Goal: Complete application form: Complete application form

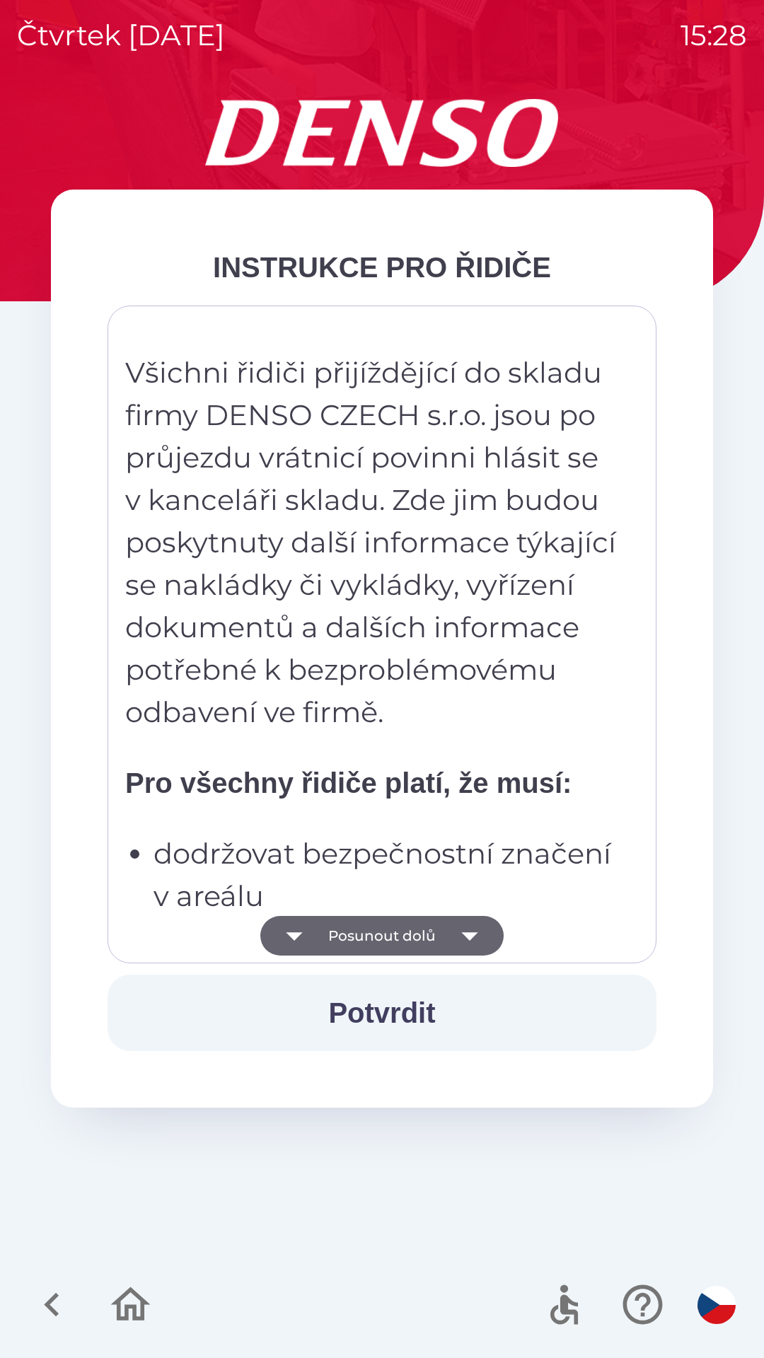
click at [379, 933] on button "Posunout dolů" at bounding box center [381, 936] width 243 height 40
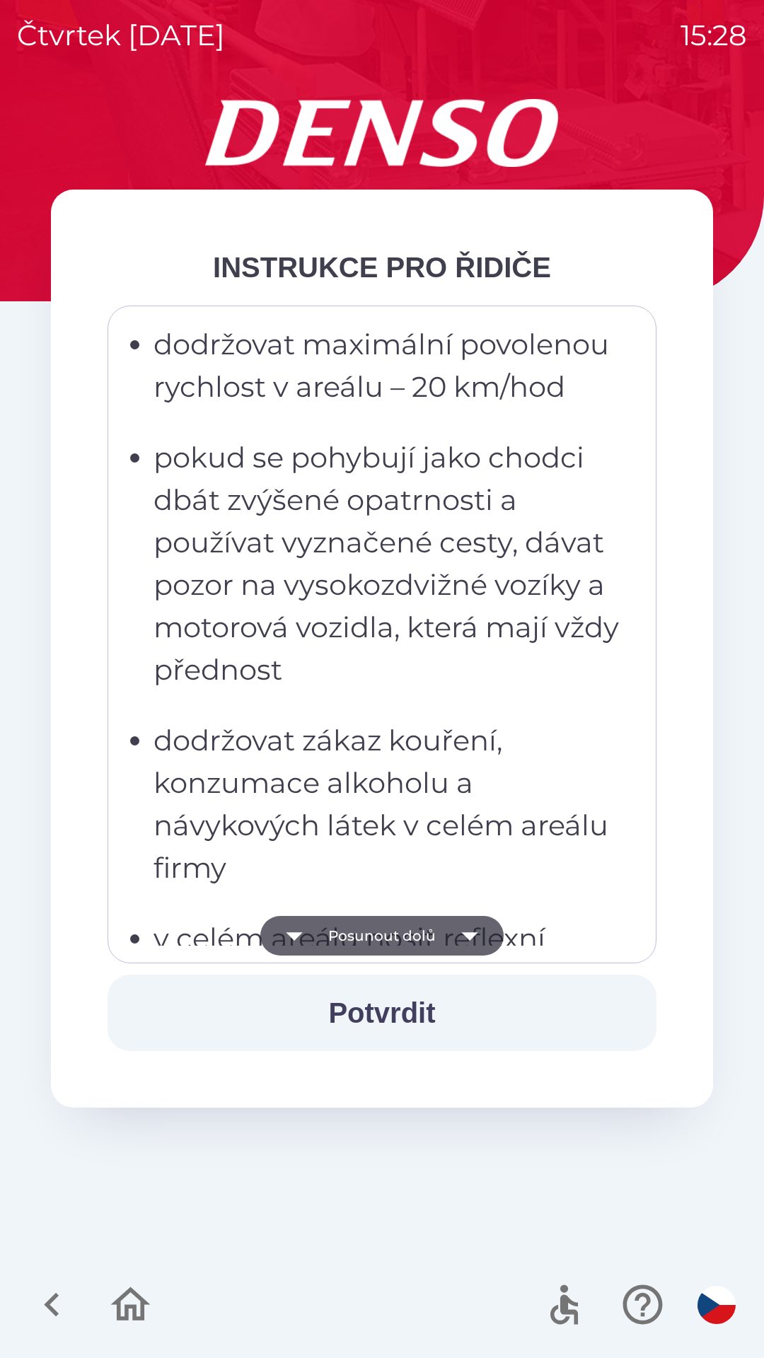
click at [369, 940] on button "Posunout dolů" at bounding box center [381, 936] width 243 height 40
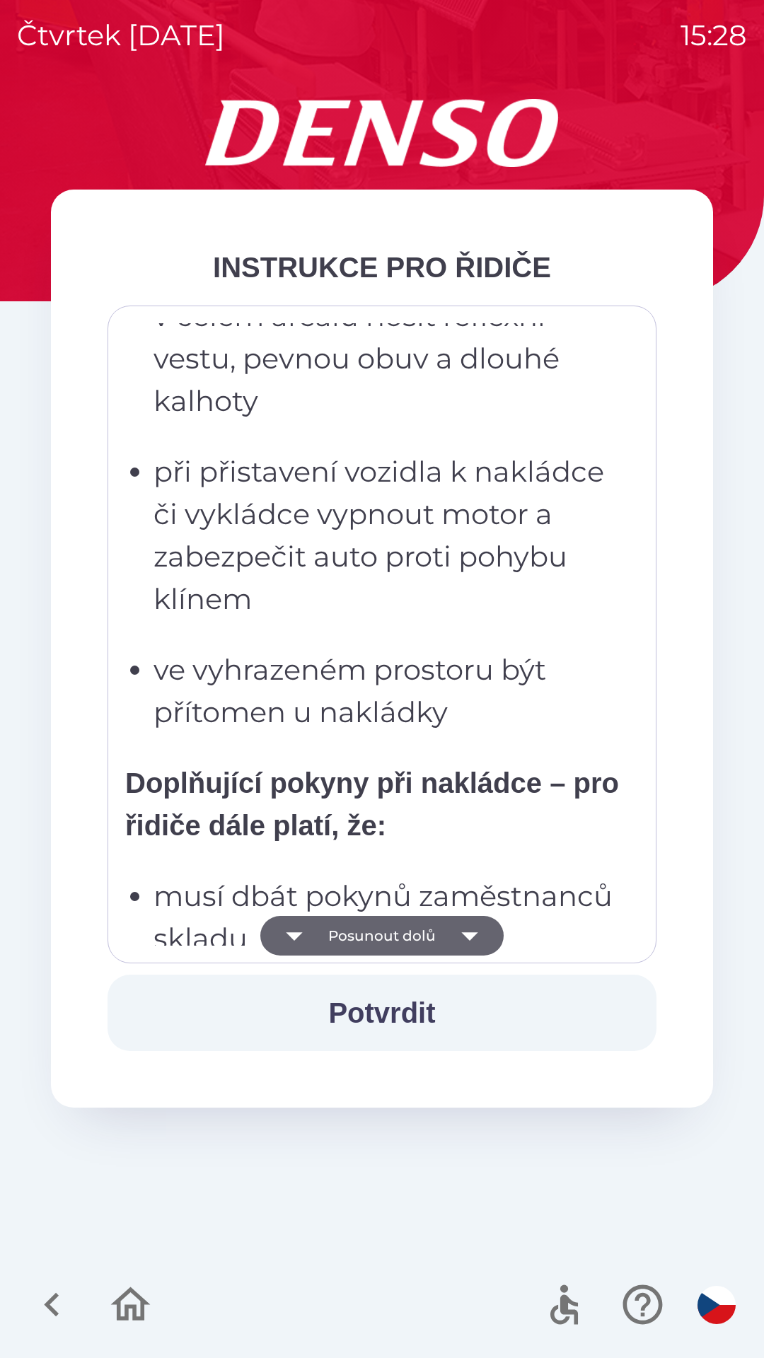
click at [369, 932] on button "Posunout dolů" at bounding box center [381, 936] width 243 height 40
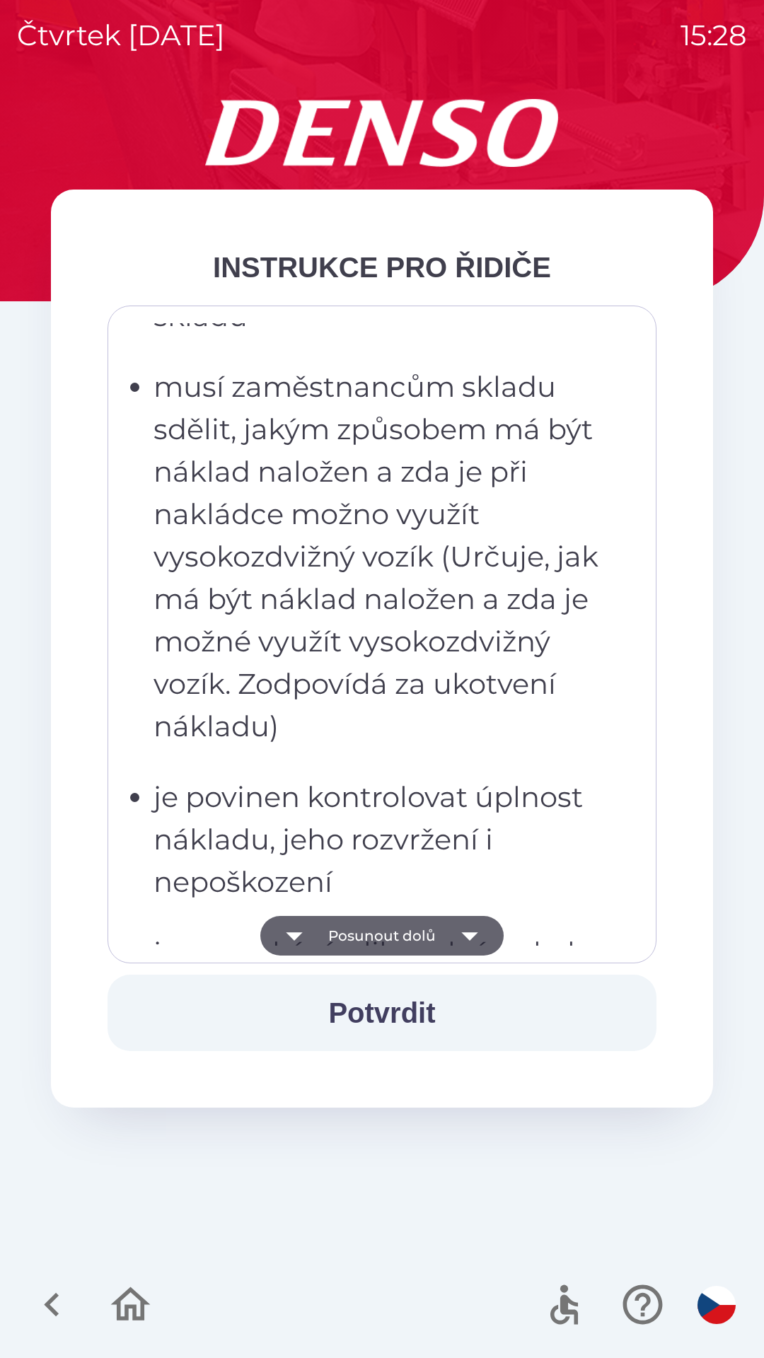
click at [369, 929] on button "Posunout dolů" at bounding box center [381, 936] width 243 height 40
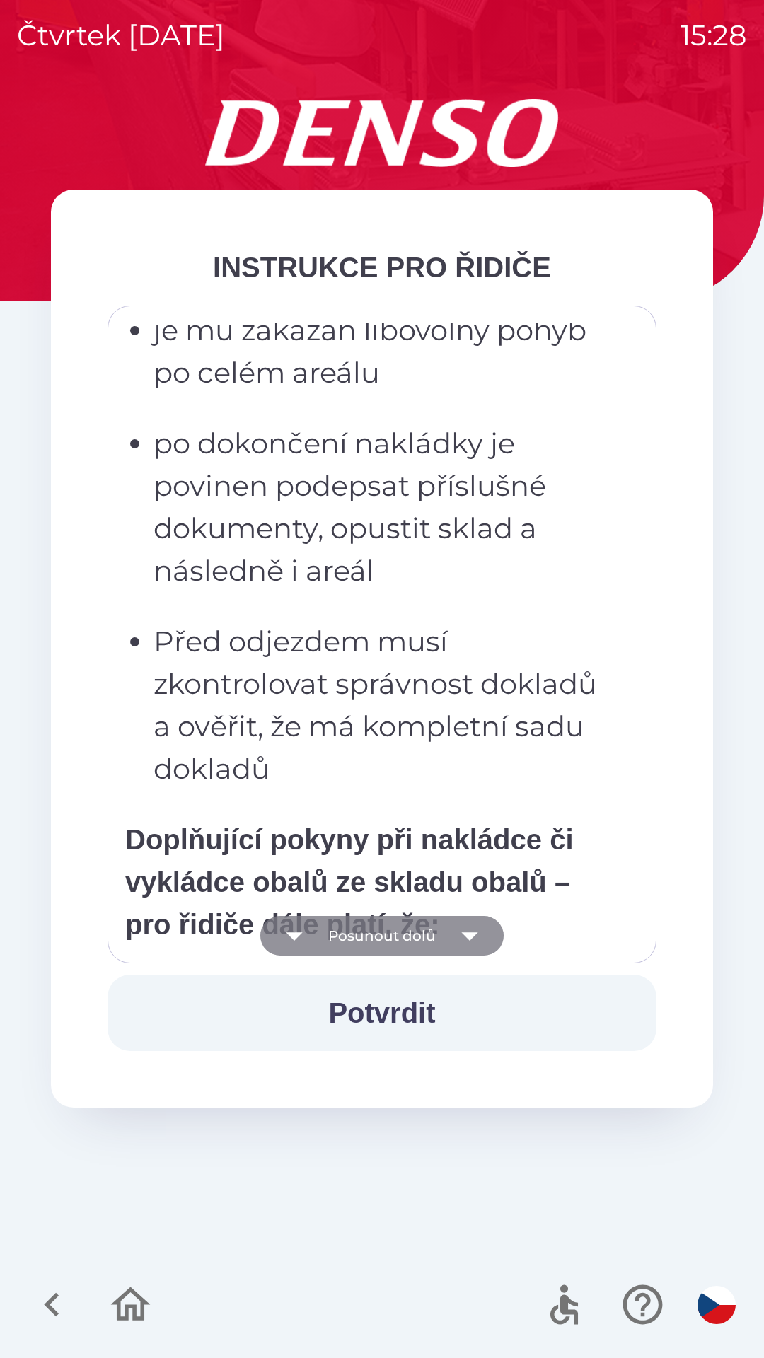
click at [364, 931] on button "Posunout dolů" at bounding box center [381, 936] width 243 height 40
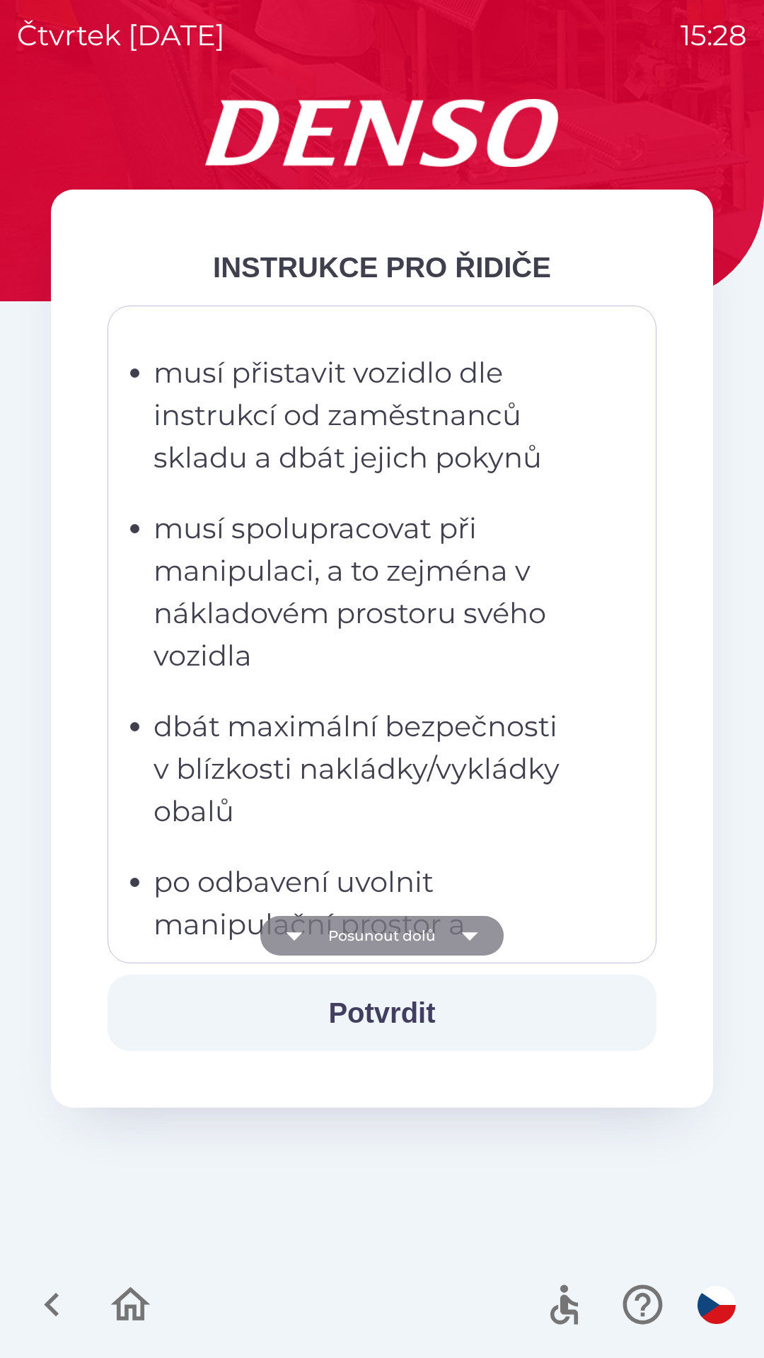
click at [367, 938] on button "Posunout dolů" at bounding box center [381, 936] width 243 height 40
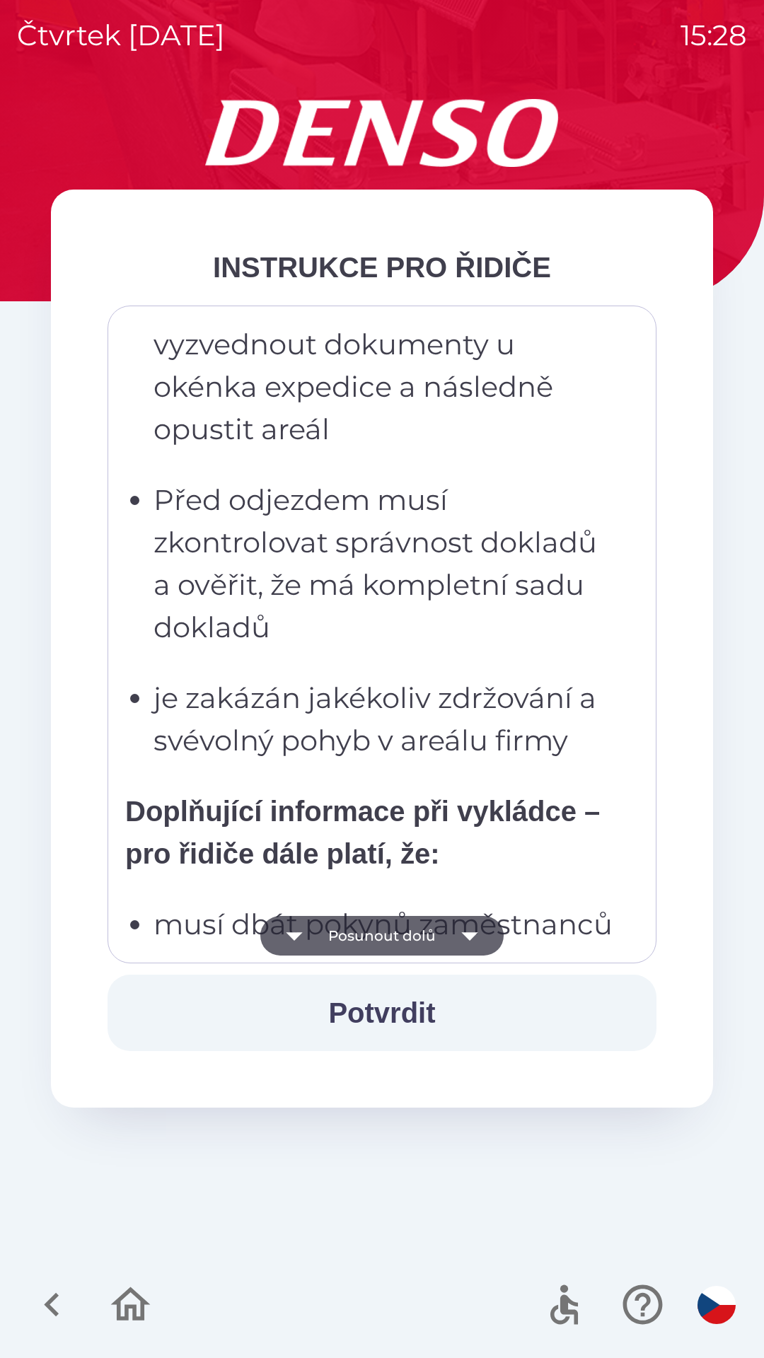
click at [369, 935] on button "Posunout dolů" at bounding box center [381, 936] width 243 height 40
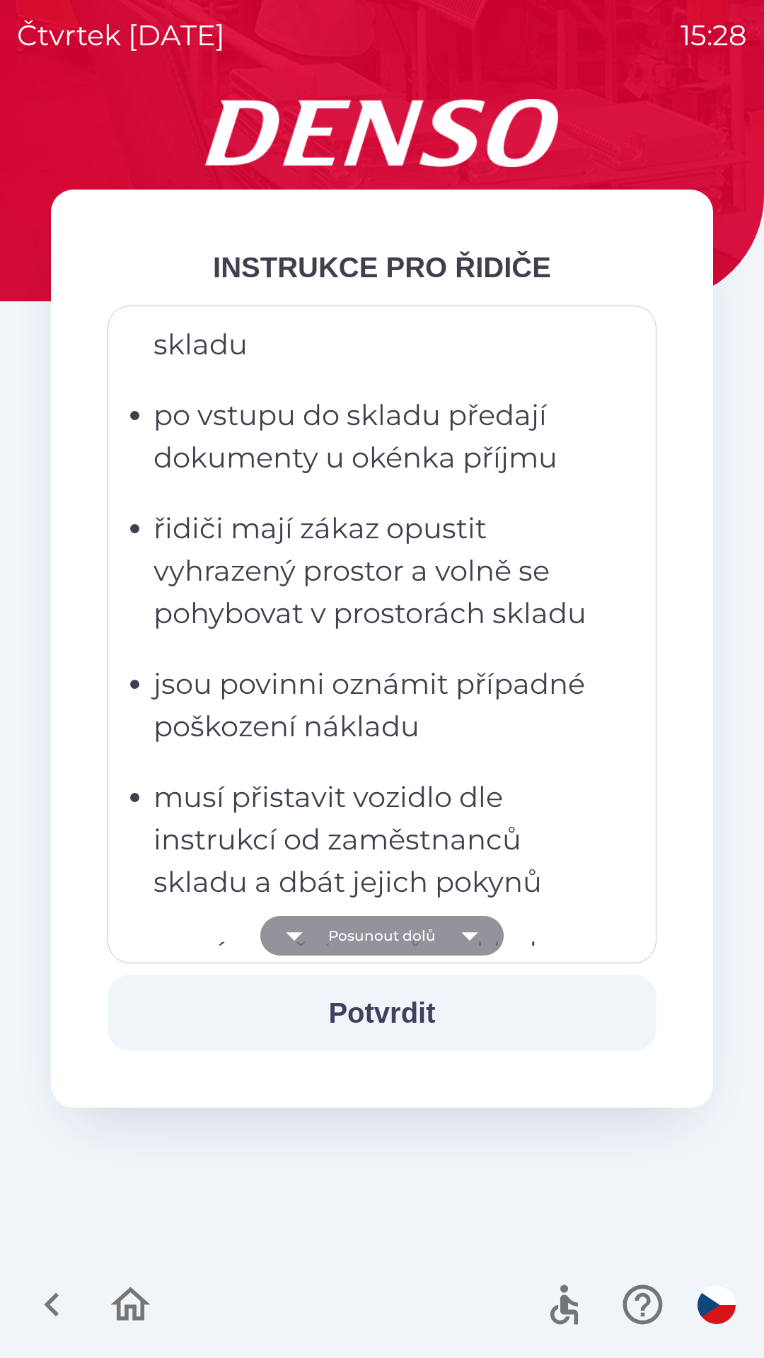
click at [366, 935] on button "Posunout dolů" at bounding box center [381, 936] width 243 height 40
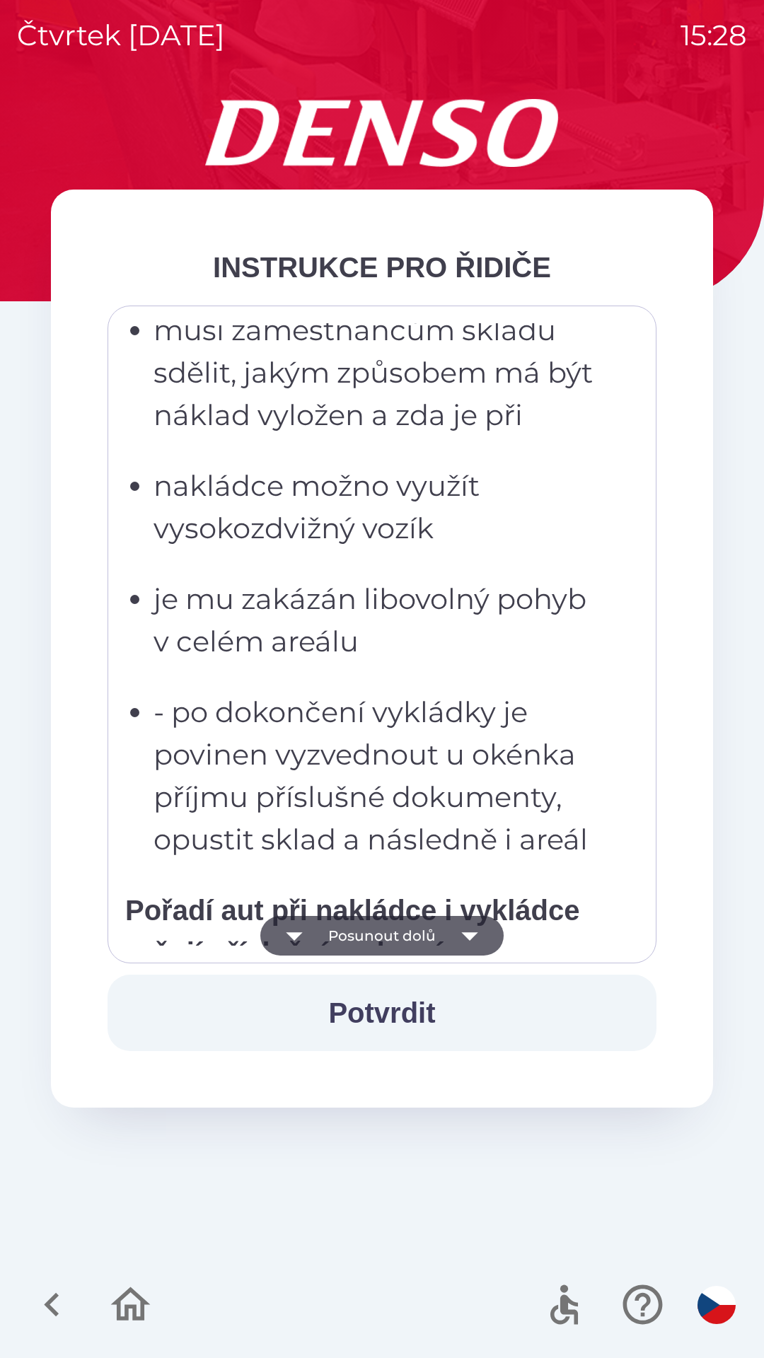
click at [366, 937] on button "Posunout dolů" at bounding box center [381, 936] width 243 height 40
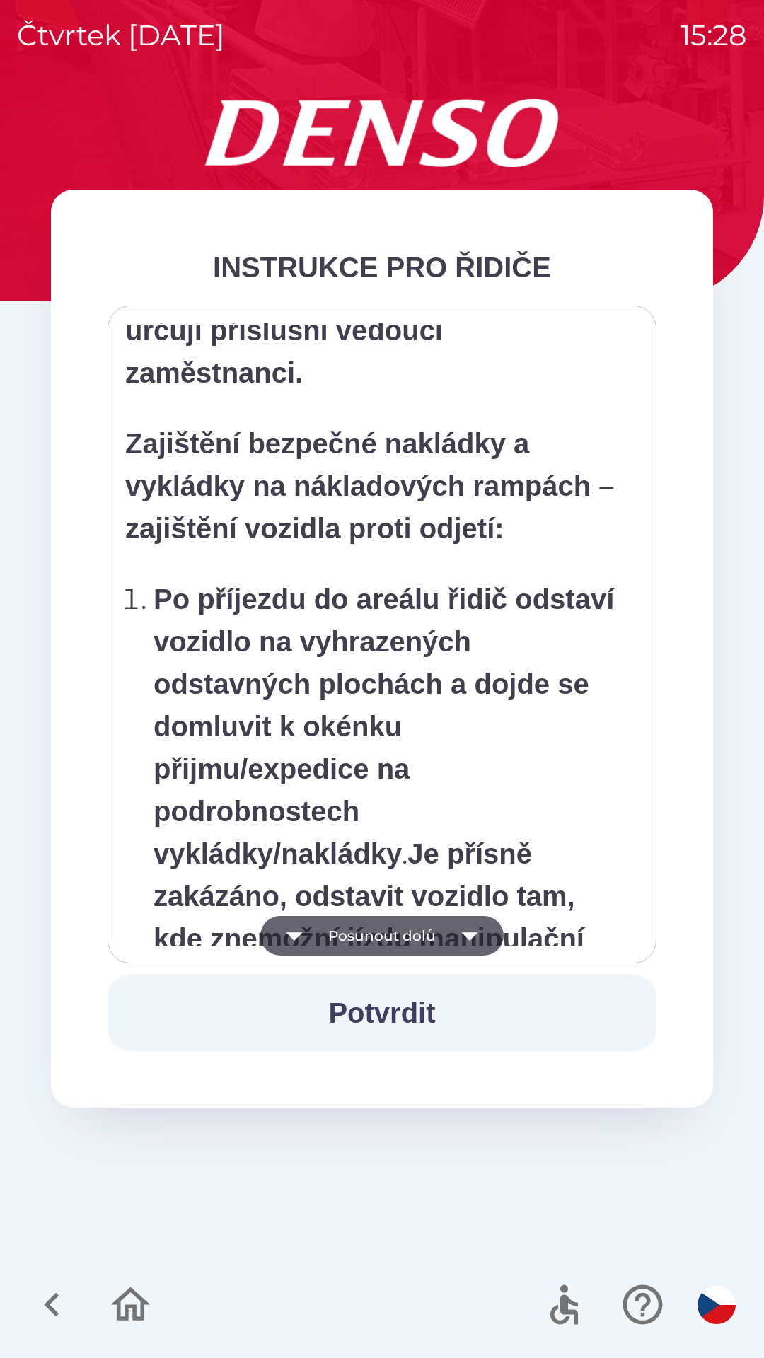
click at [369, 935] on button "Posunout dolů" at bounding box center [381, 936] width 243 height 40
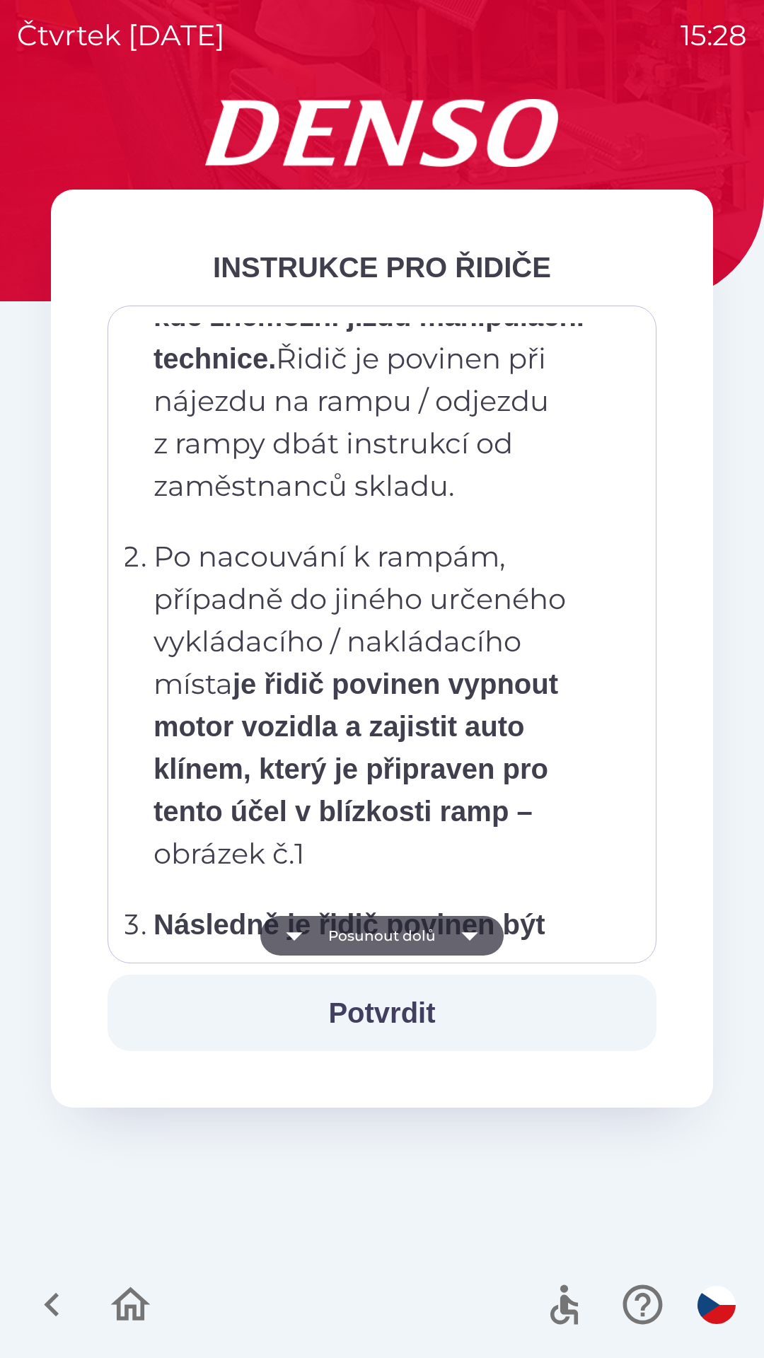
click at [371, 936] on button "Posunout dolů" at bounding box center [381, 936] width 243 height 40
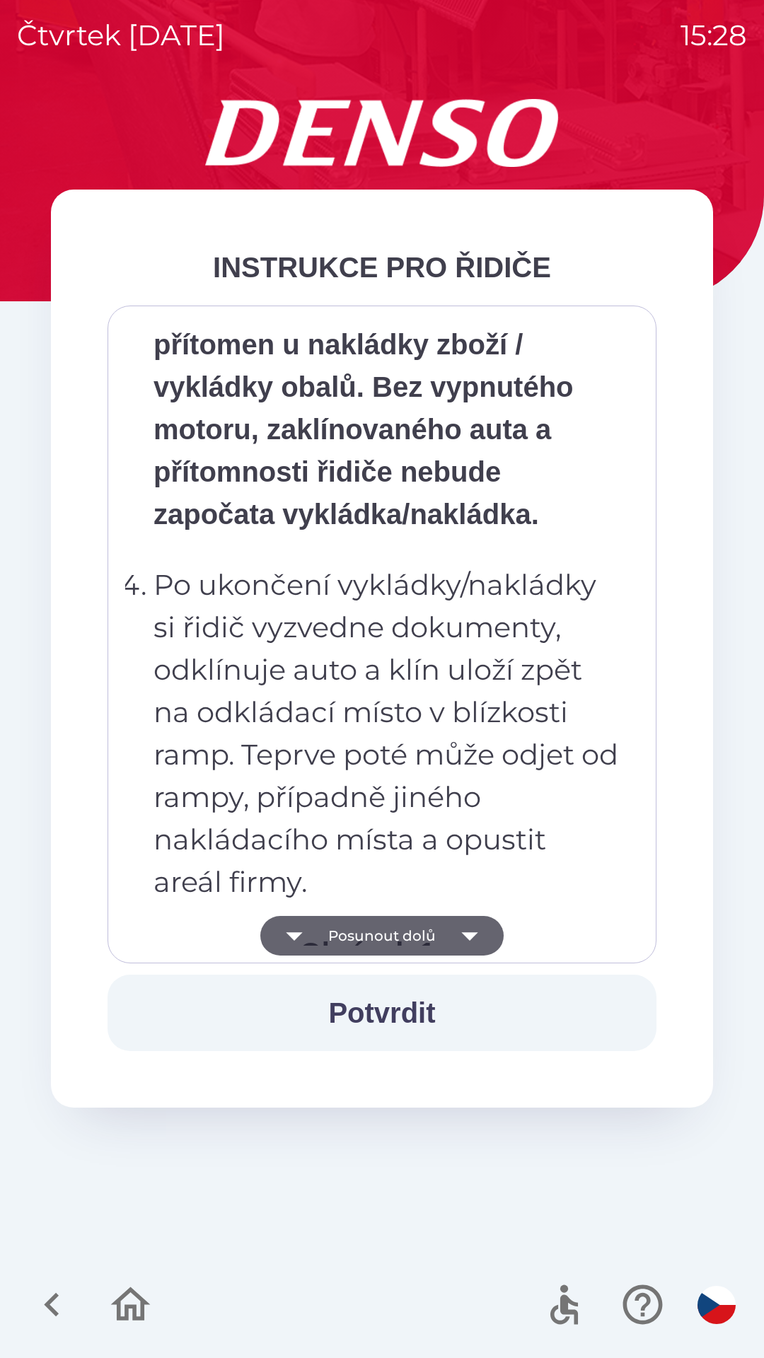
click at [374, 935] on button "Posunout dolů" at bounding box center [381, 936] width 243 height 40
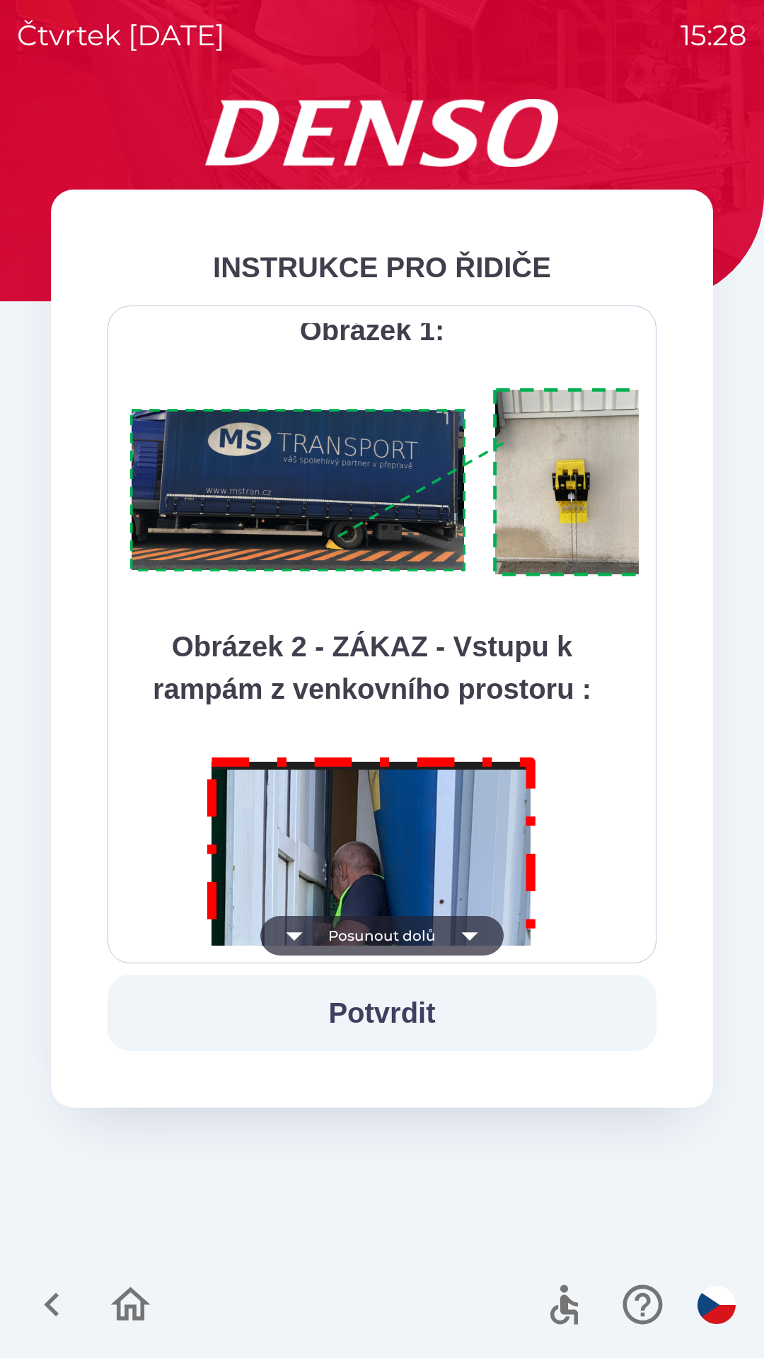
click at [376, 935] on button "Posunout dolů" at bounding box center [381, 936] width 243 height 40
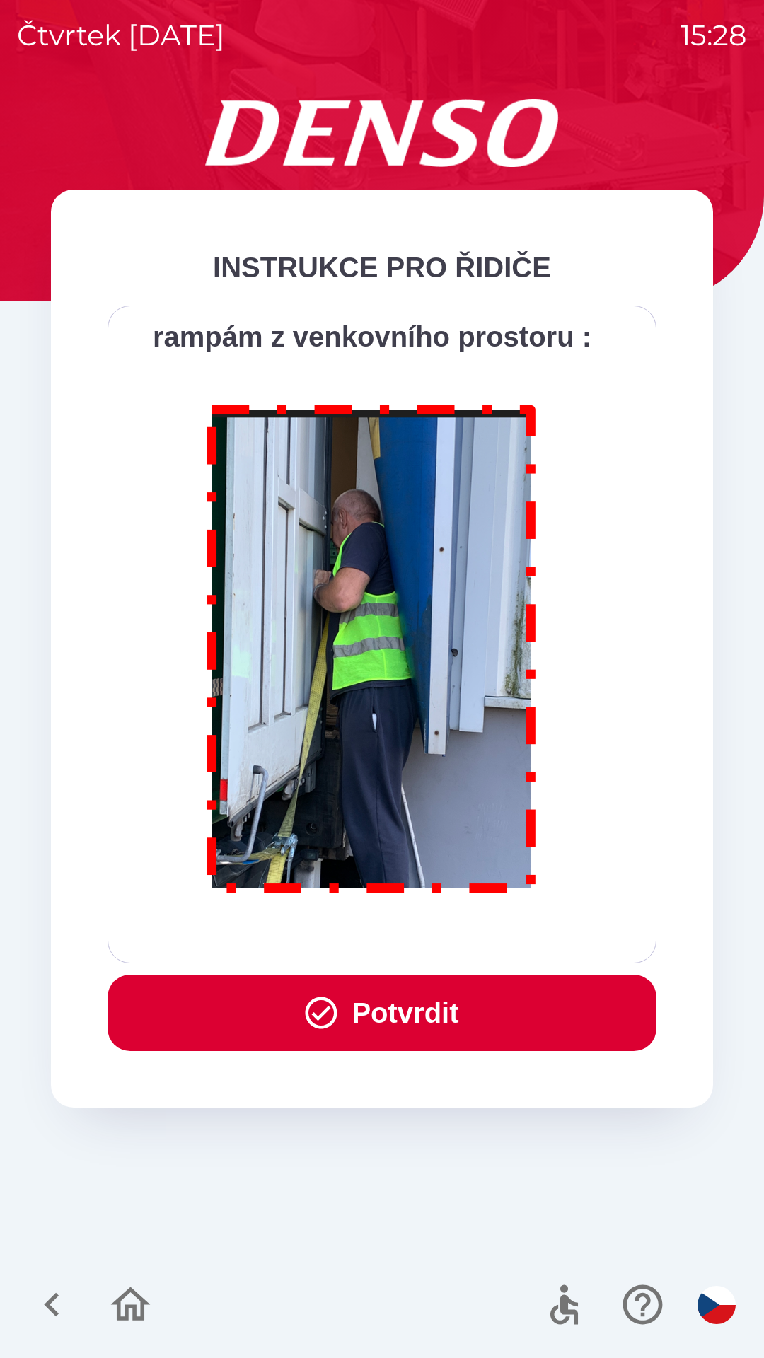
click at [379, 939] on div "Všichni řidiči přijíždějící do skladu firmy DENSO CZECH s.r.o. jsou po průjezdu…" at bounding box center [382, 634] width 514 height 623
click at [376, 978] on button "Potvrdit" at bounding box center [382, 1013] width 549 height 76
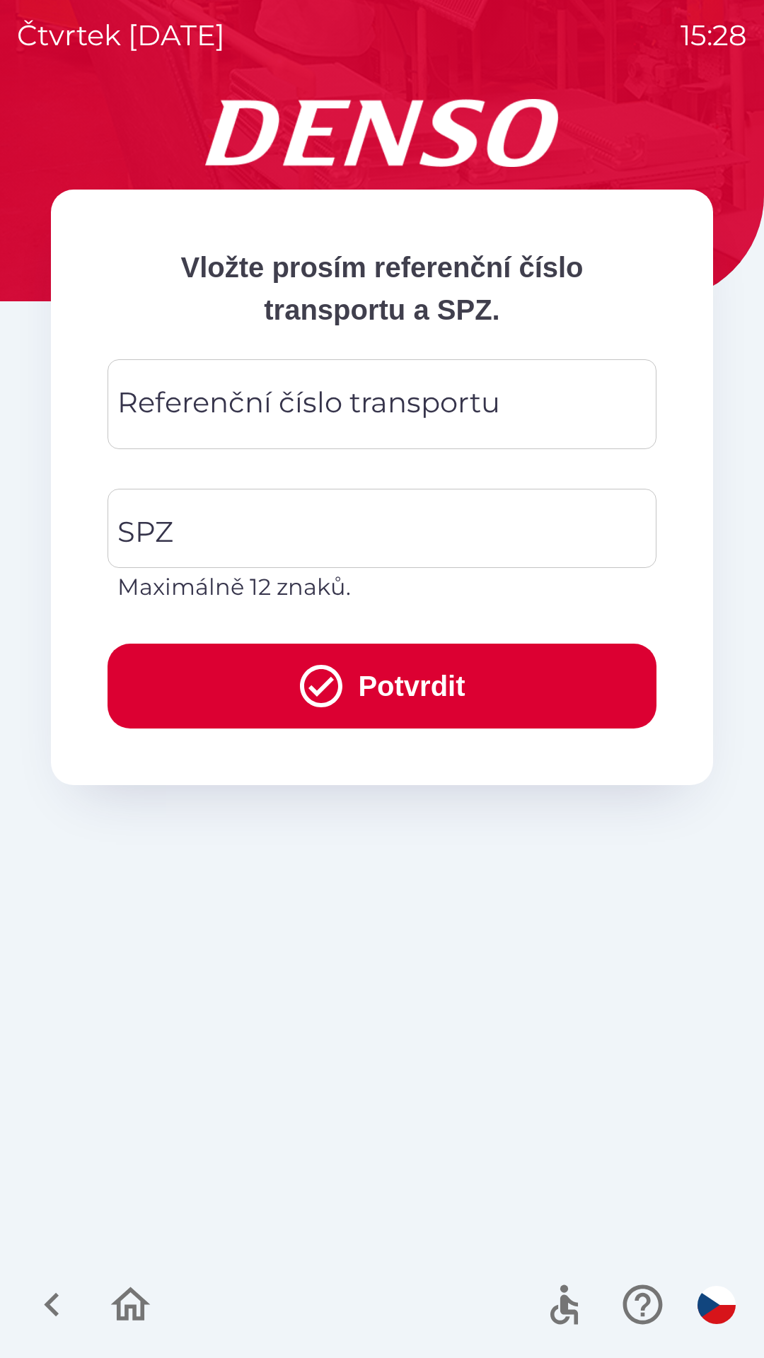
click at [238, 415] on div "Referenční číslo transportu Referenční číslo transportu" at bounding box center [382, 404] width 549 height 90
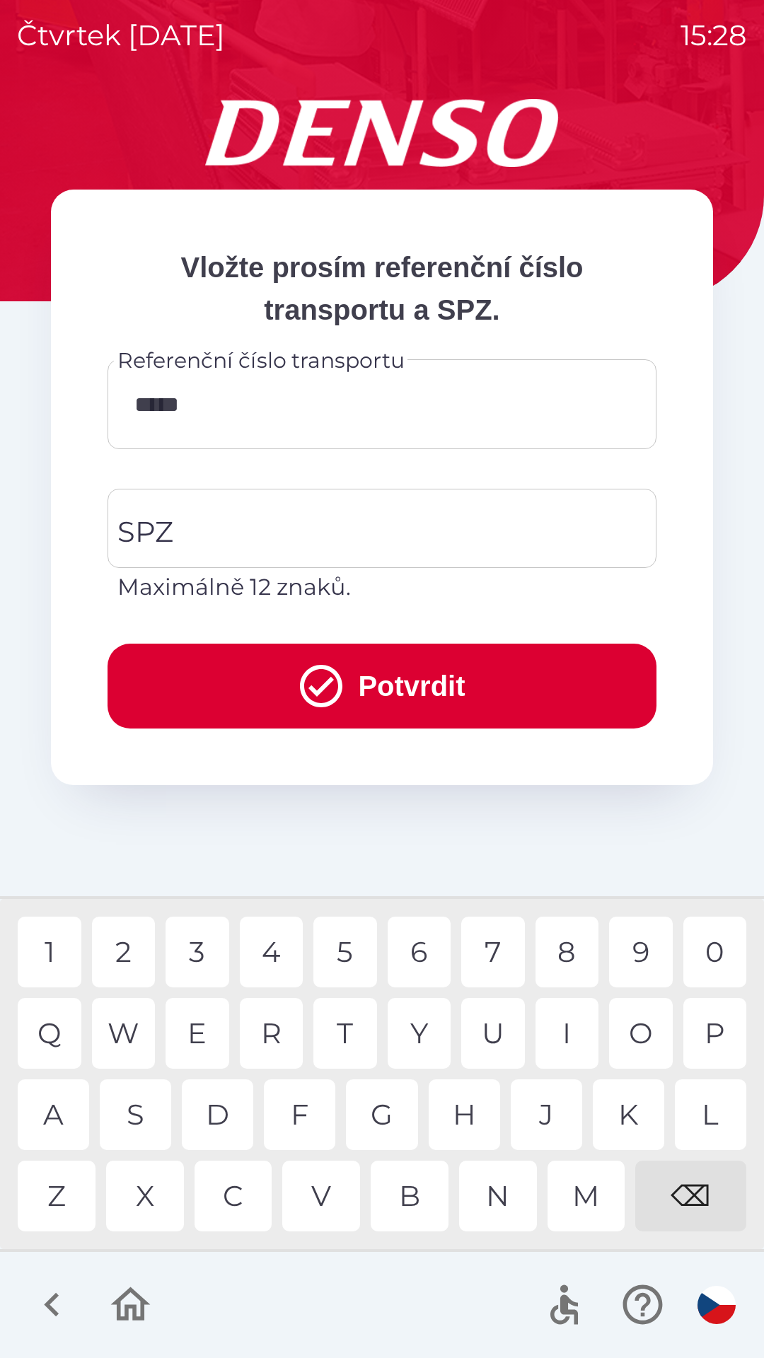
click at [710, 956] on div "0" at bounding box center [715, 952] width 64 height 71
type input "*********"
click at [718, 949] on div "0" at bounding box center [715, 952] width 64 height 71
click at [193, 525] on input "SPZ" at bounding box center [371, 528] width 515 height 67
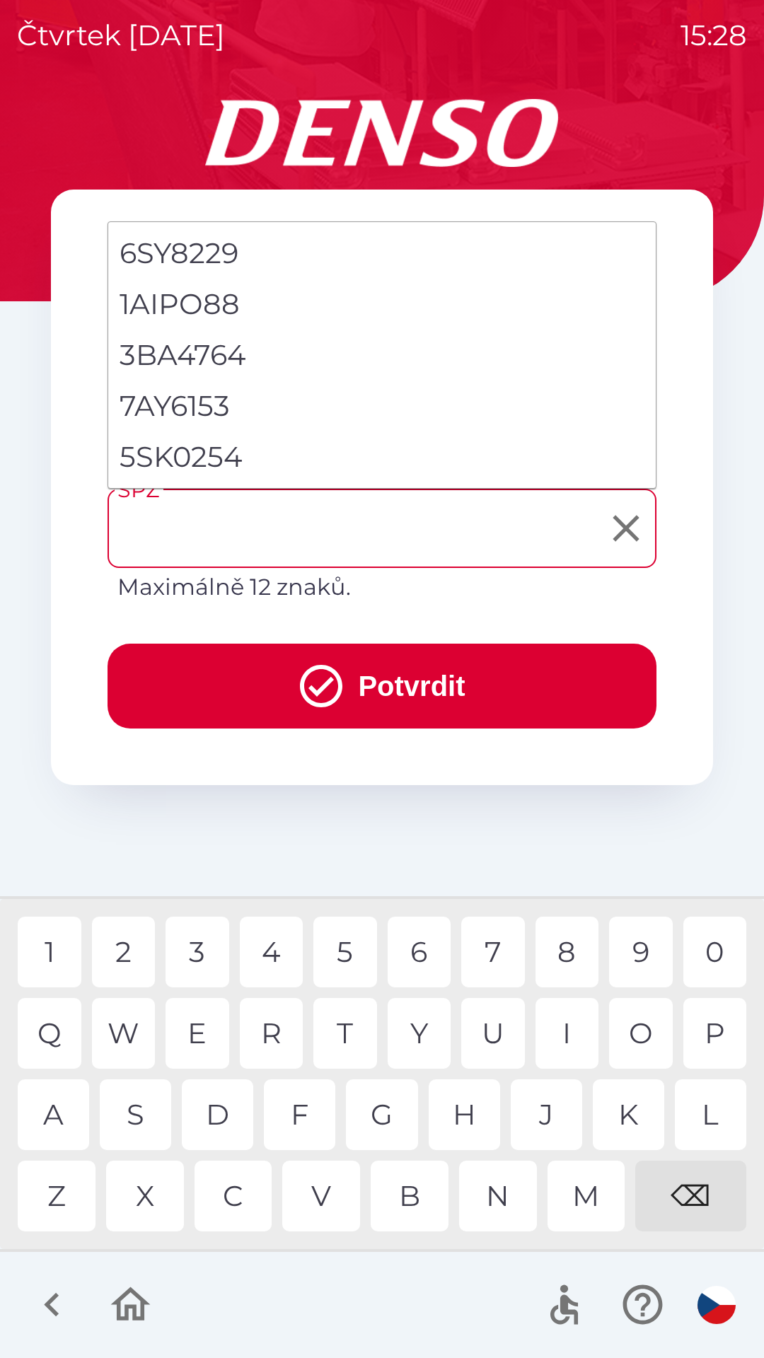
click at [202, 469] on li "5SK0254" at bounding box center [382, 457] width 548 height 51
type input "*******"
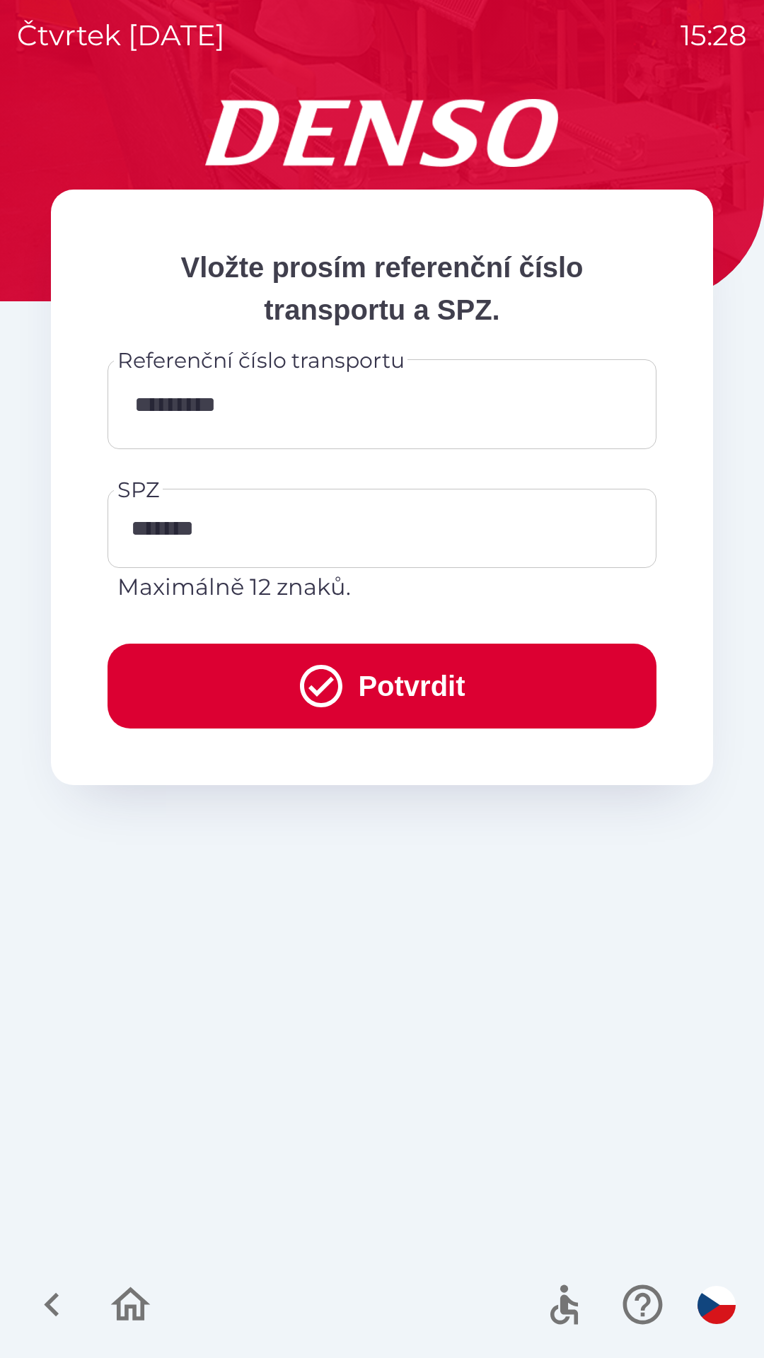
click at [241, 683] on button "Potvrdit" at bounding box center [382, 686] width 549 height 85
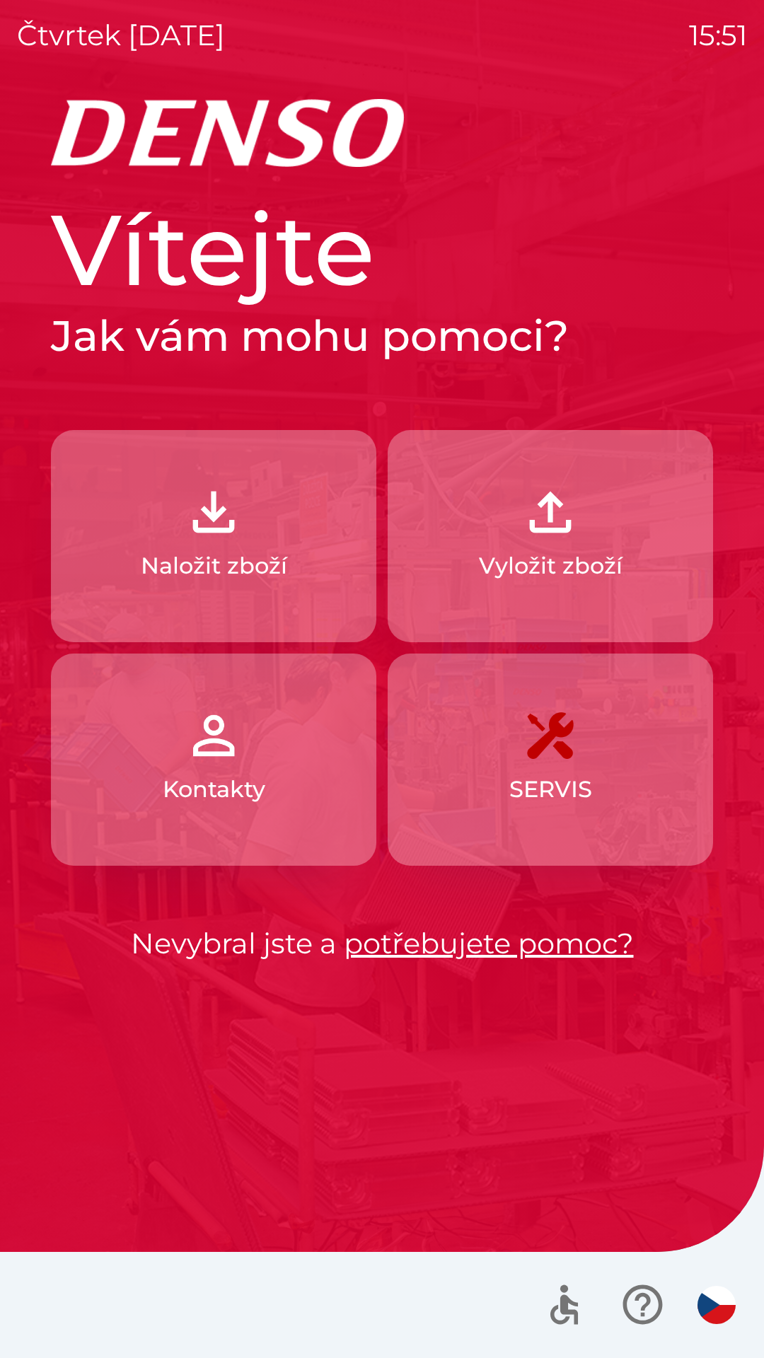
click at [233, 526] on img "button" at bounding box center [214, 512] width 62 height 62
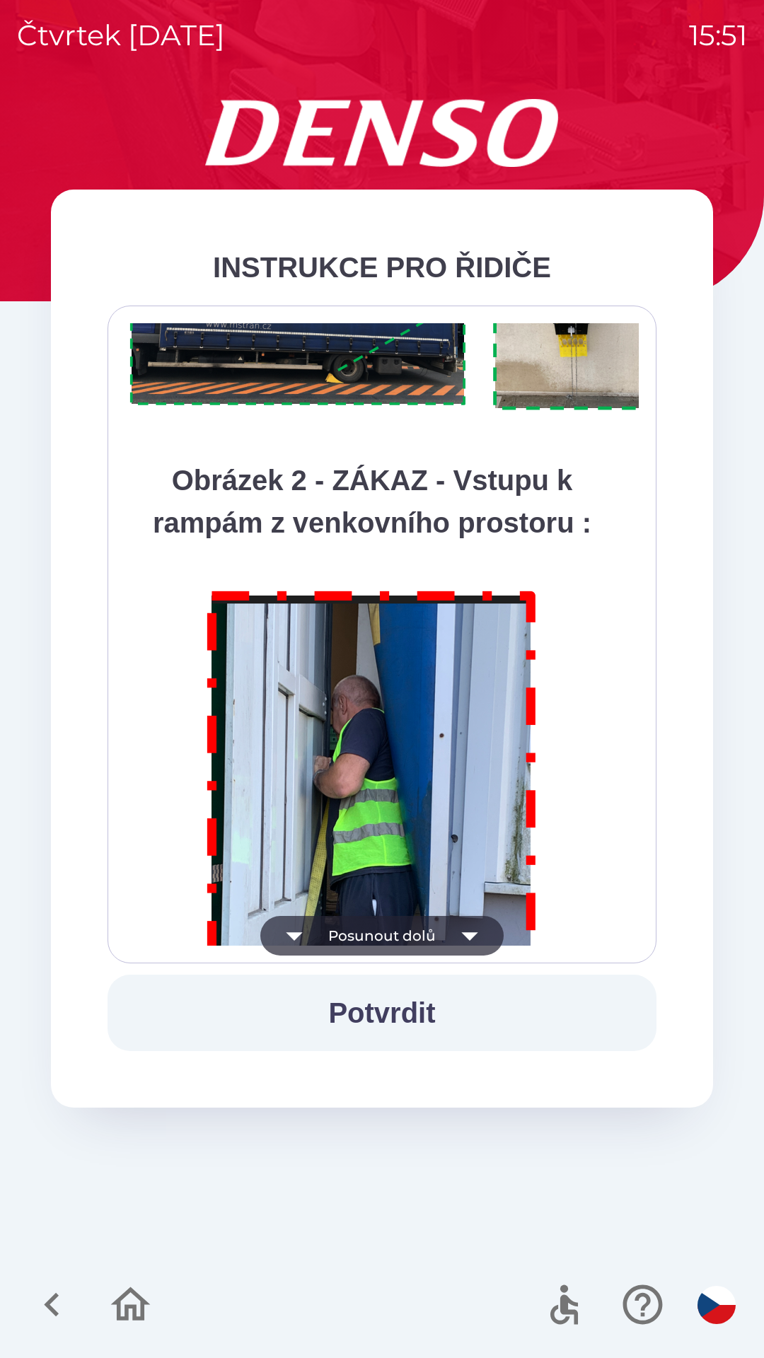
scroll to position [7951, 0]
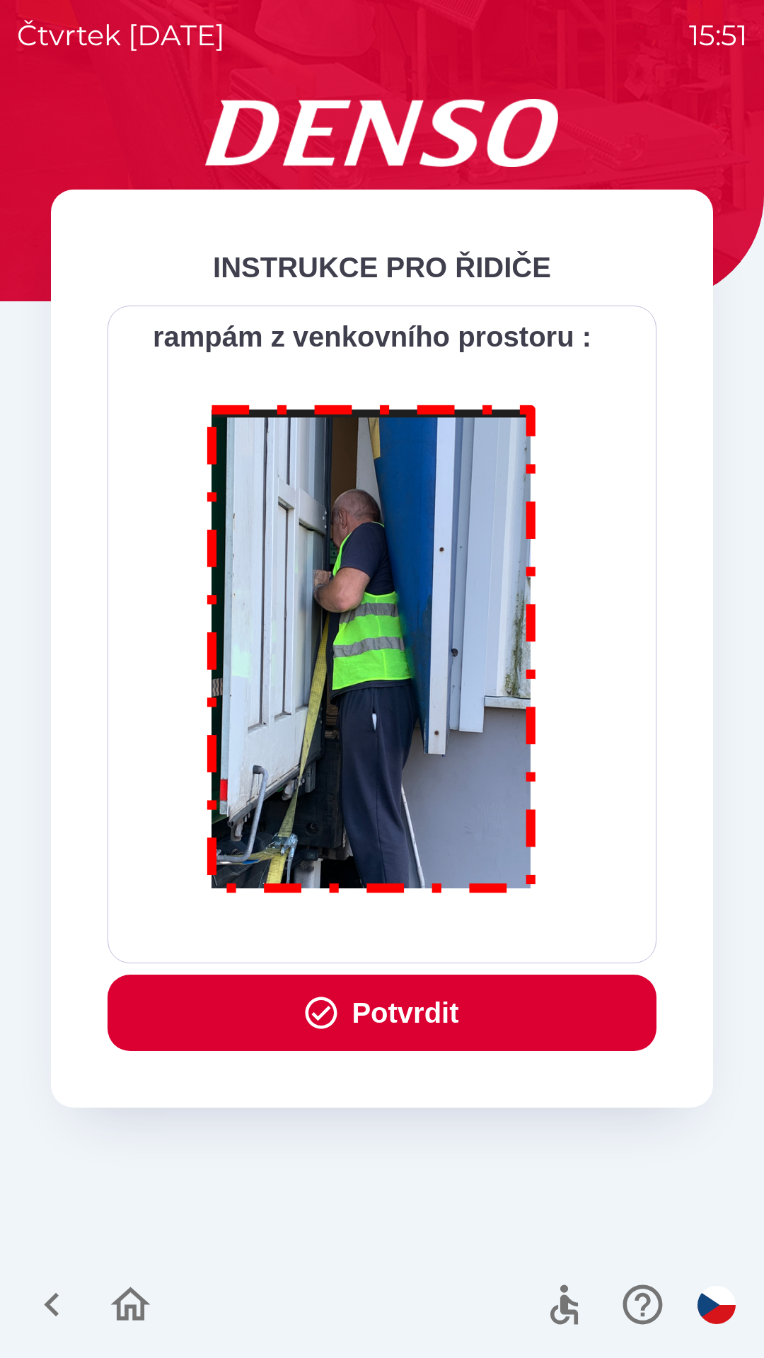
click at [406, 1009] on button "Potvrdit" at bounding box center [382, 1013] width 549 height 76
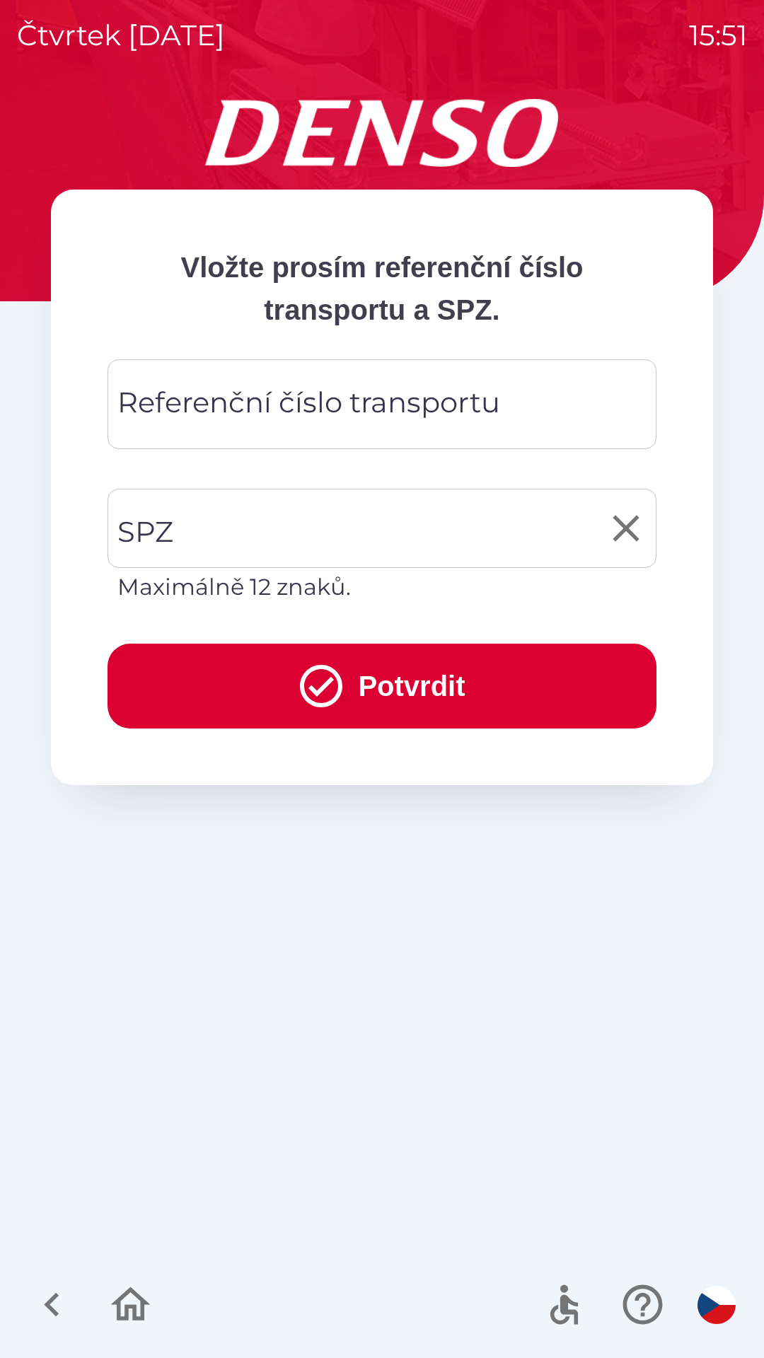
click at [302, 514] on input "SPZ" at bounding box center [371, 528] width 515 height 67
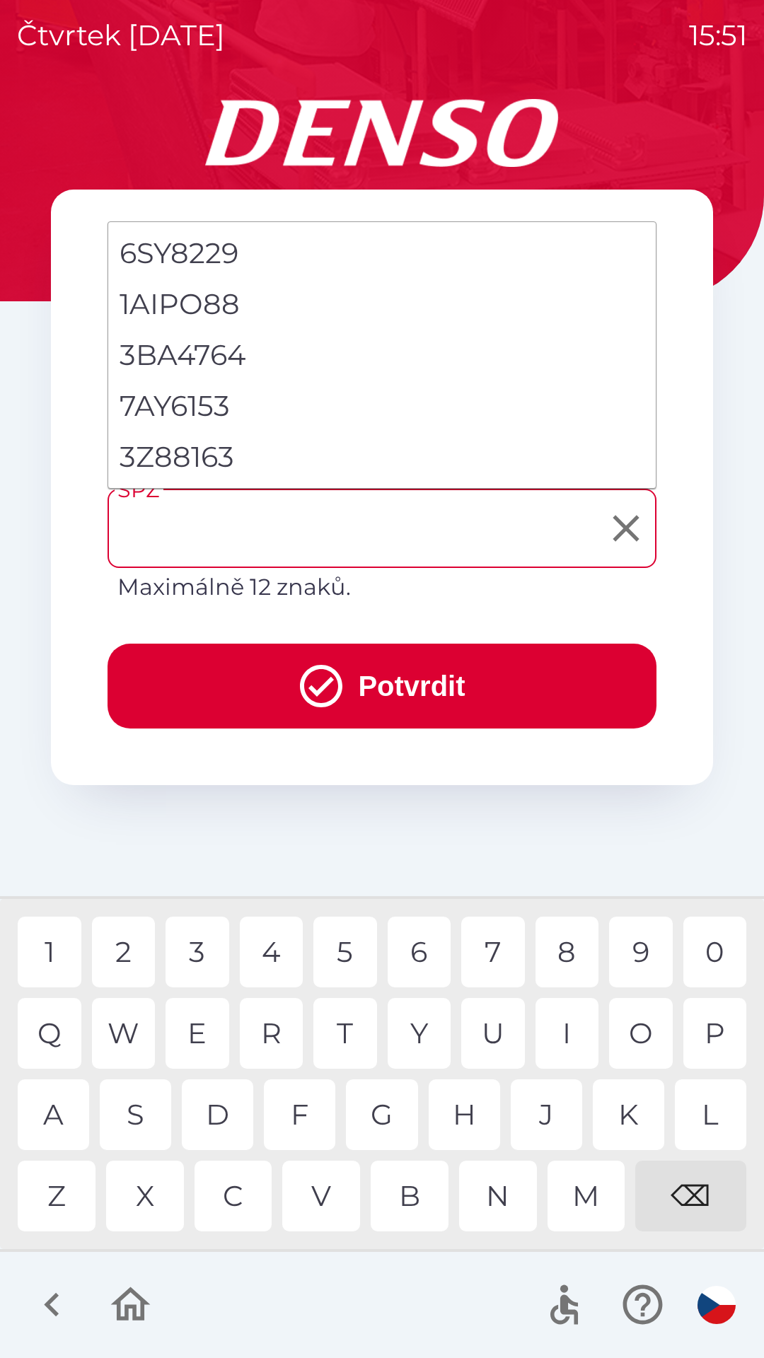
click at [229, 449] on li "3Z88163" at bounding box center [382, 457] width 548 height 51
type input "*******"
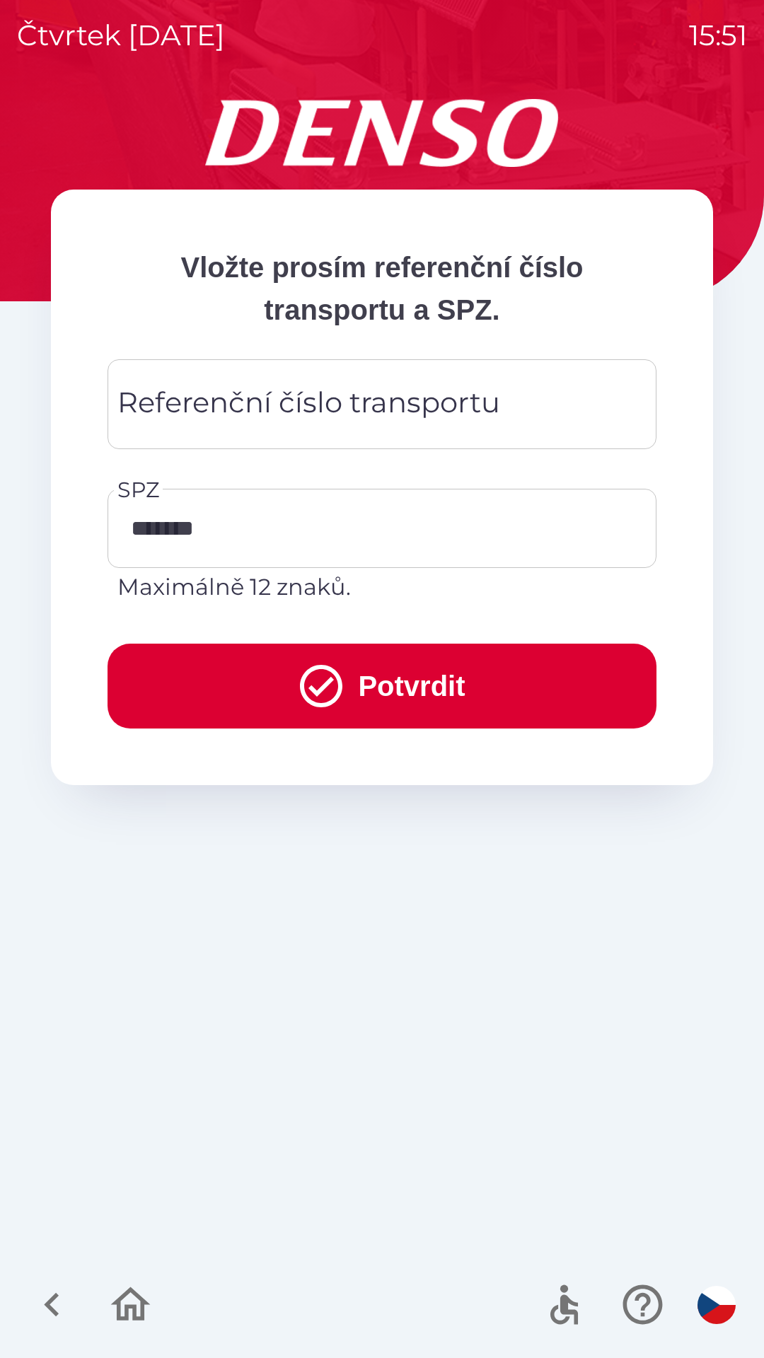
click at [352, 393] on div "Referenční číslo transportu Referenční číslo transportu" at bounding box center [382, 404] width 549 height 90
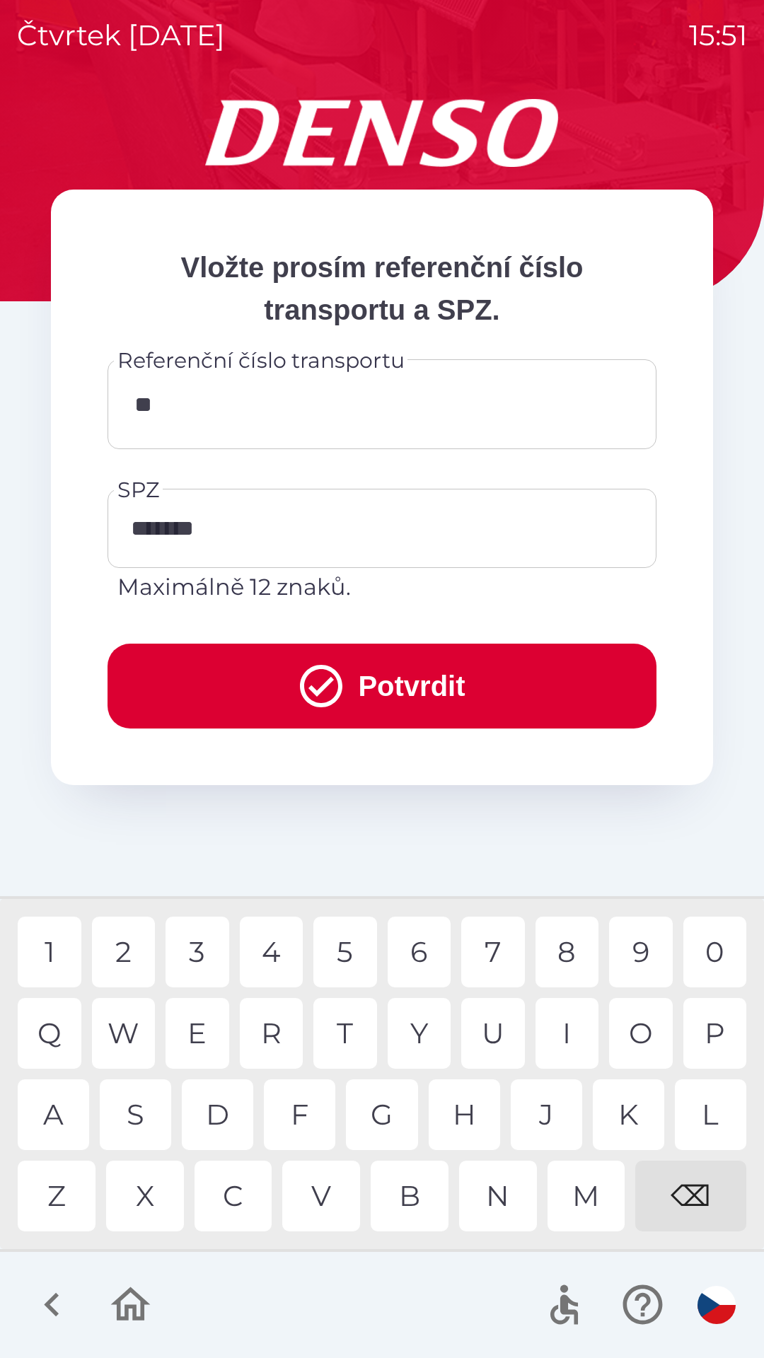
click at [278, 945] on div "4" at bounding box center [272, 952] width 64 height 71
click at [504, 953] on div "7" at bounding box center [493, 952] width 64 height 71
click at [266, 946] on div "4" at bounding box center [272, 952] width 64 height 71
click at [194, 951] on div "3" at bounding box center [198, 952] width 64 height 71
type input "******"
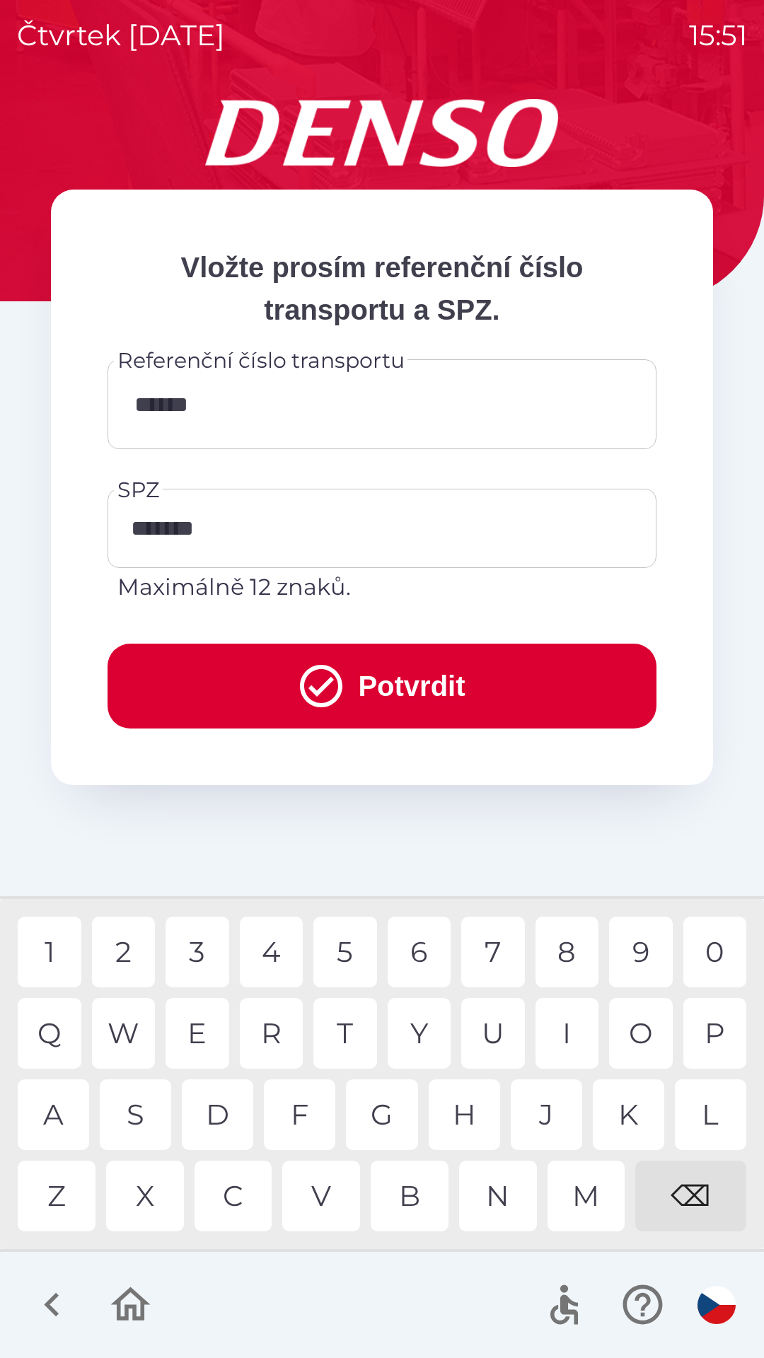
click at [560, 957] on div "8" at bounding box center [568, 952] width 64 height 71
click at [414, 676] on button "Potvrdit" at bounding box center [382, 686] width 549 height 85
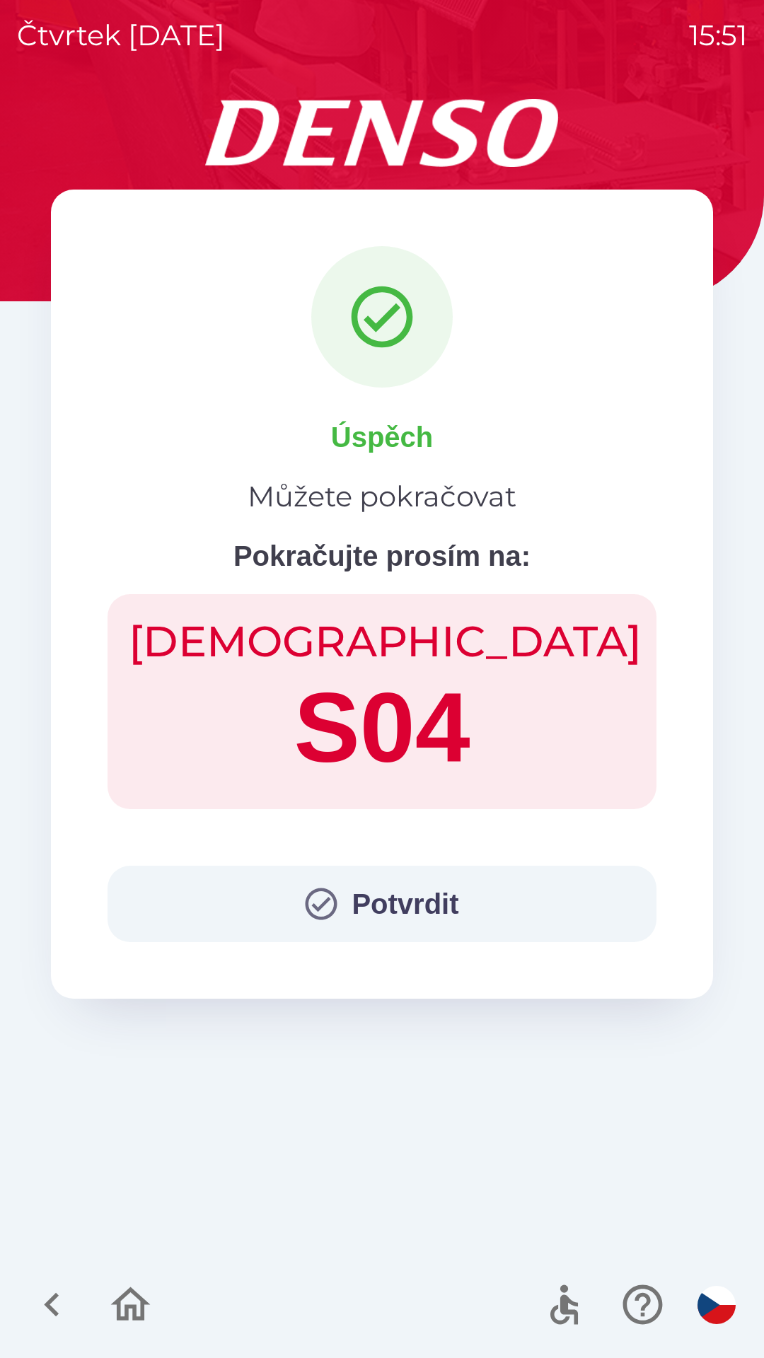
click at [355, 906] on button "Potvrdit" at bounding box center [382, 904] width 549 height 76
